Goal: Navigation & Orientation: Find specific page/section

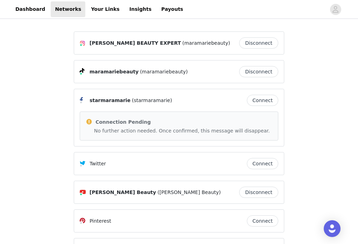
click at [131, 8] on link "Insights" at bounding box center [140, 9] width 30 height 16
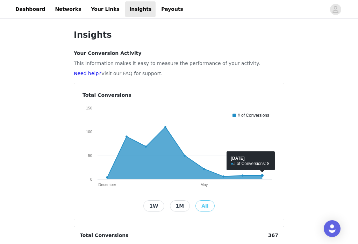
click at [162, 9] on link "Payouts" at bounding box center [172, 9] width 30 height 16
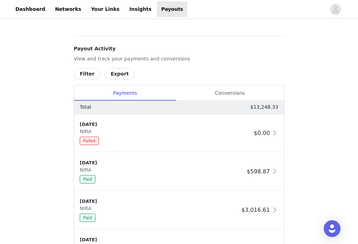
scroll to position [268, 0]
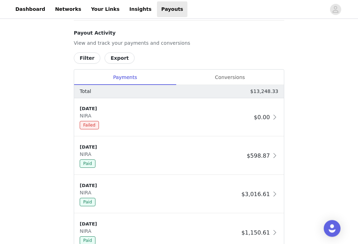
click at [271, 119] on div "$0.00" at bounding box center [266, 117] width 24 height 9
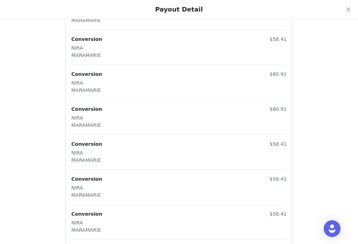
scroll to position [347, 0]
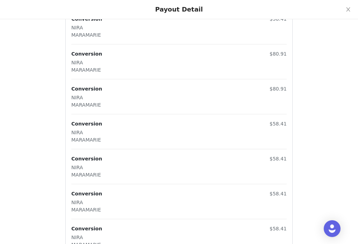
click at [350, 7] on icon "icon: close" at bounding box center [348, 10] width 6 height 6
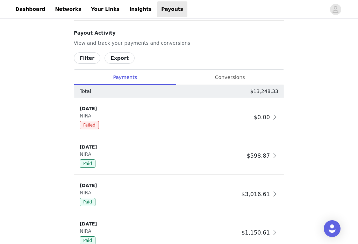
click at [32, 10] on link "Dashboard" at bounding box center [30, 9] width 38 height 16
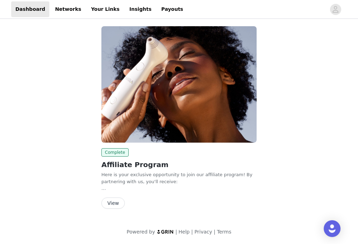
scroll to position [1, 0]
